Goal: Task Accomplishment & Management: Manage account settings

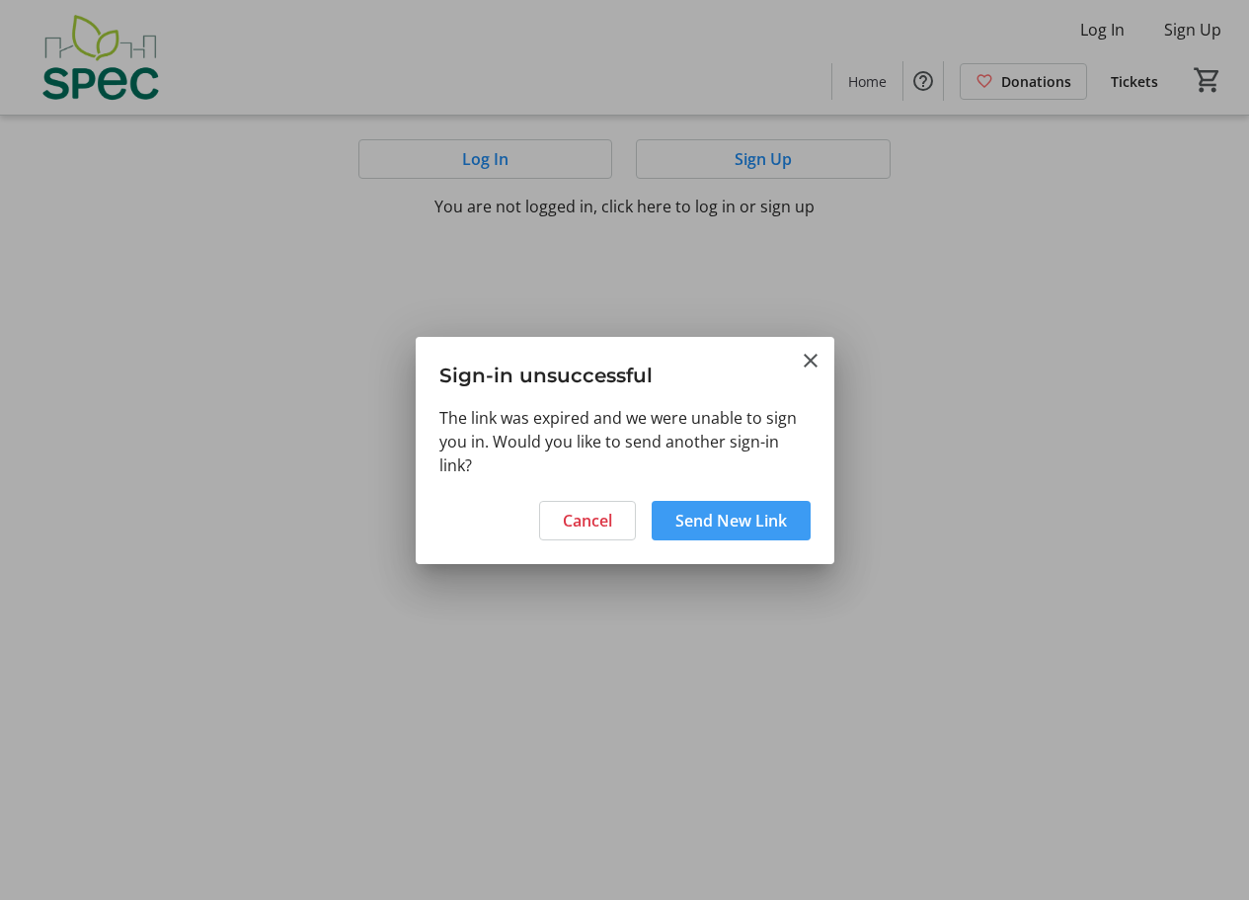
click at [750, 527] on span "Send New Link" at bounding box center [732, 521] width 112 height 24
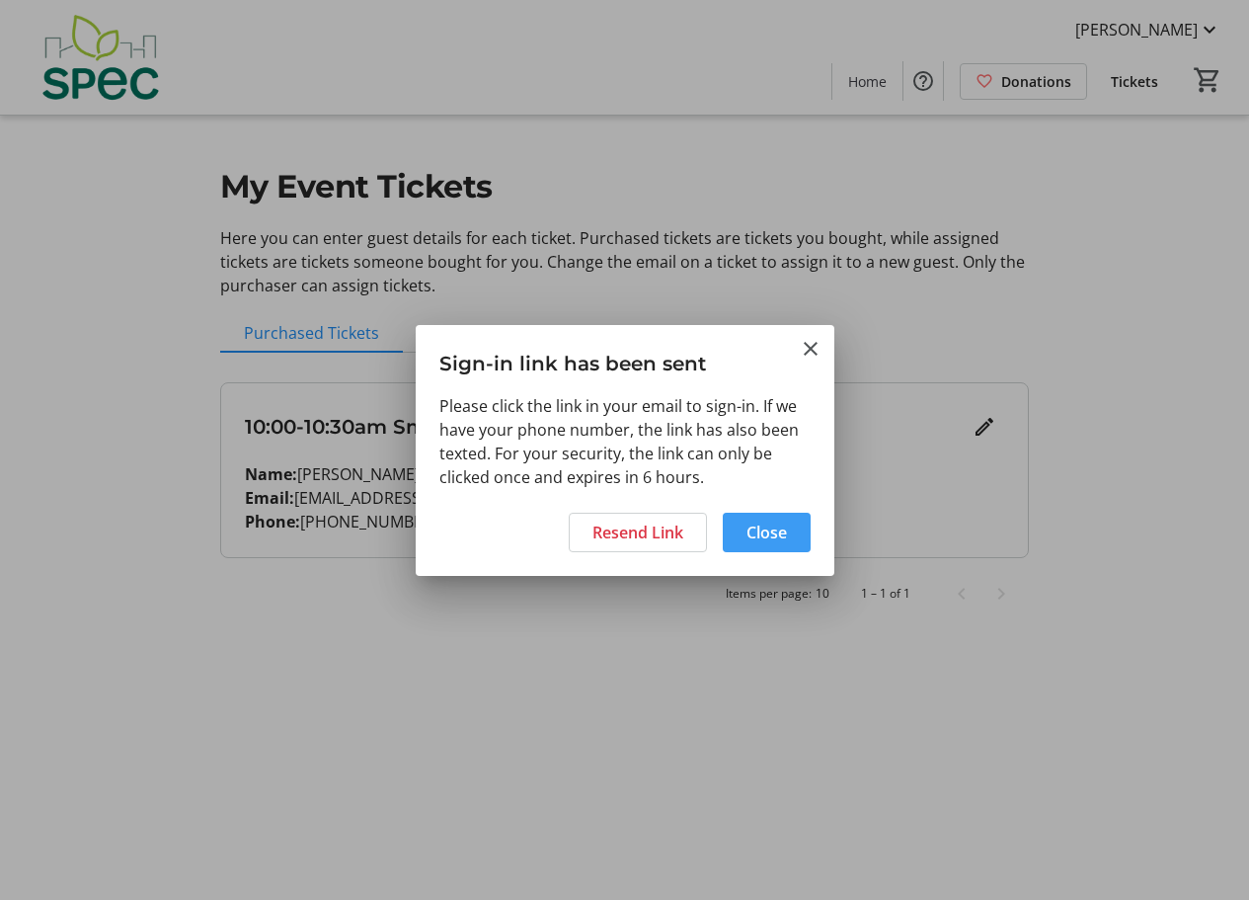
click at [779, 535] on span "Close" at bounding box center [767, 532] width 40 height 24
